Goal: Subscribe to service/newsletter

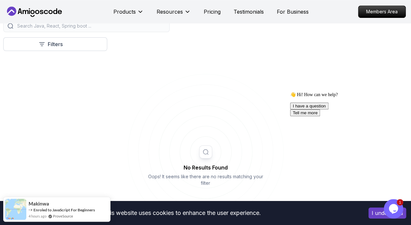
scroll to position [172, 0]
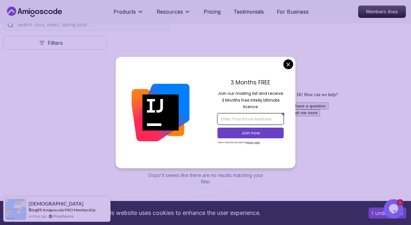
click at [251, 120] on input "email" at bounding box center [250, 118] width 66 height 11
type input "[EMAIL_ADDRESS][DOMAIN_NAME]"
click at [253, 131] on p "Join now" at bounding box center [251, 133] width 54 height 6
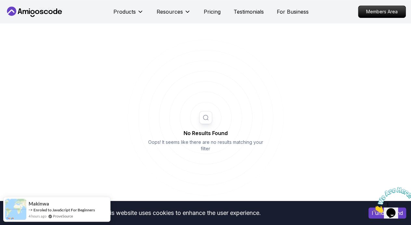
scroll to position [206, 0]
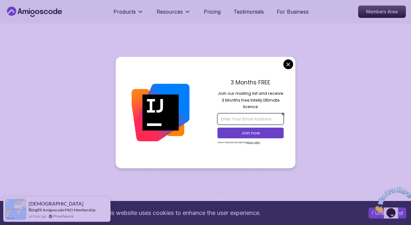
drag, startPoint x: 242, startPoint y: 118, endPoint x: 246, endPoint y: 124, distance: 7.2
click at [242, 118] on input "email" at bounding box center [250, 118] width 66 height 11
type input "[EMAIL_ADDRESS][DOMAIN_NAME]"
click at [248, 134] on p "Join now" at bounding box center [251, 133] width 54 height 6
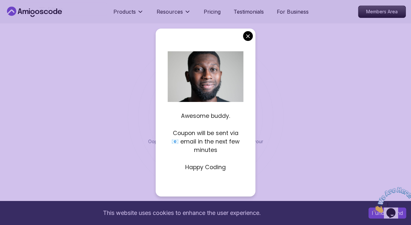
click at [243, 147] on div "Awesome buddy. Coupon will be sent via 📧 email in the next few minutes Happy Co…" at bounding box center [205, 113] width 99 height 168
click at [216, 172] on p "Happy Coding" at bounding box center [206, 167] width 76 height 8
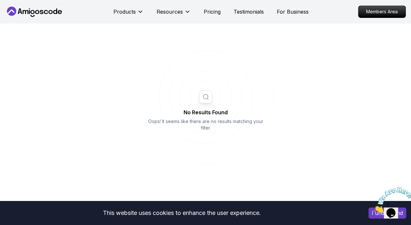
scroll to position [186, 0]
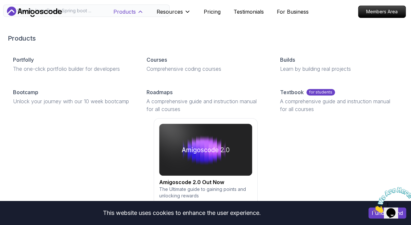
click at [139, 13] on icon at bounding box center [140, 11] width 7 height 7
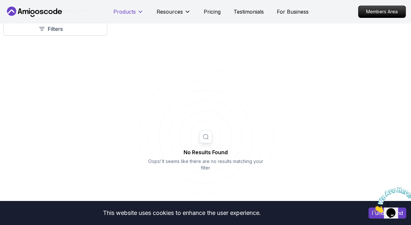
click at [139, 13] on icon at bounding box center [140, 11] width 7 height 7
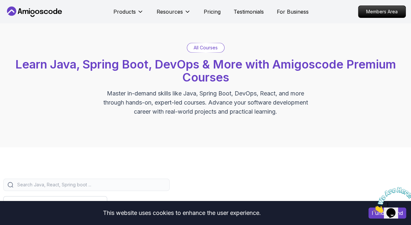
scroll to position [0, 0]
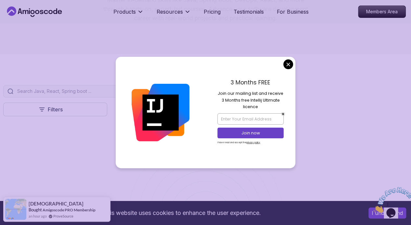
scroll to position [133, 0]
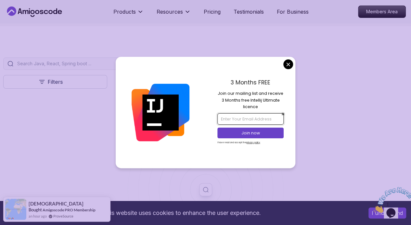
click at [252, 121] on input "email" at bounding box center [250, 118] width 66 height 11
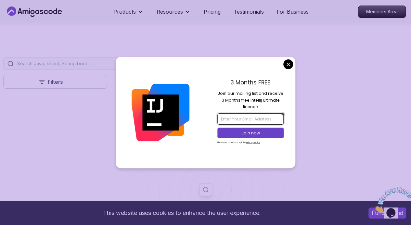
type input "[EMAIL_ADDRESS][DOMAIN_NAME]"
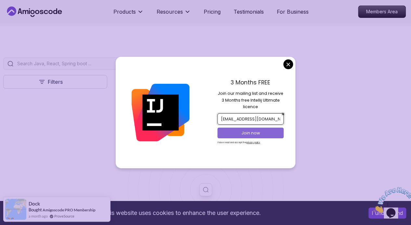
click at [259, 135] on p "Join now" at bounding box center [251, 133] width 54 height 6
